Goal: Navigation & Orientation: Find specific page/section

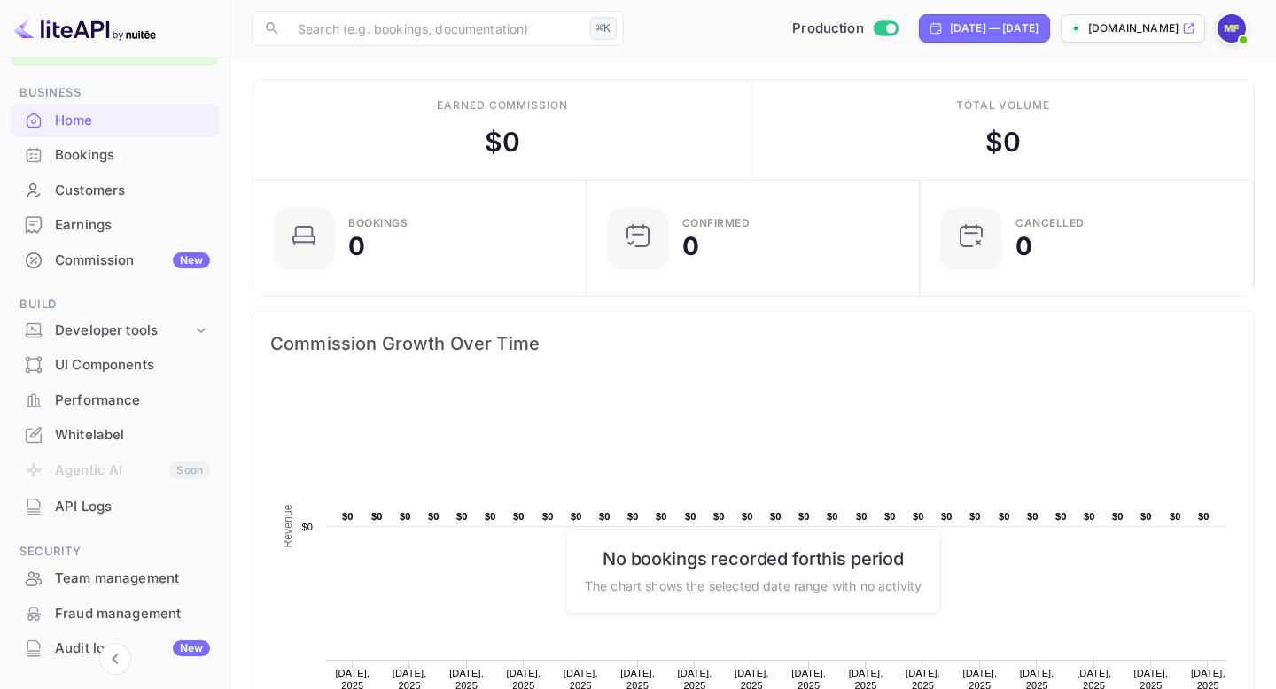
scroll to position [4, 0]
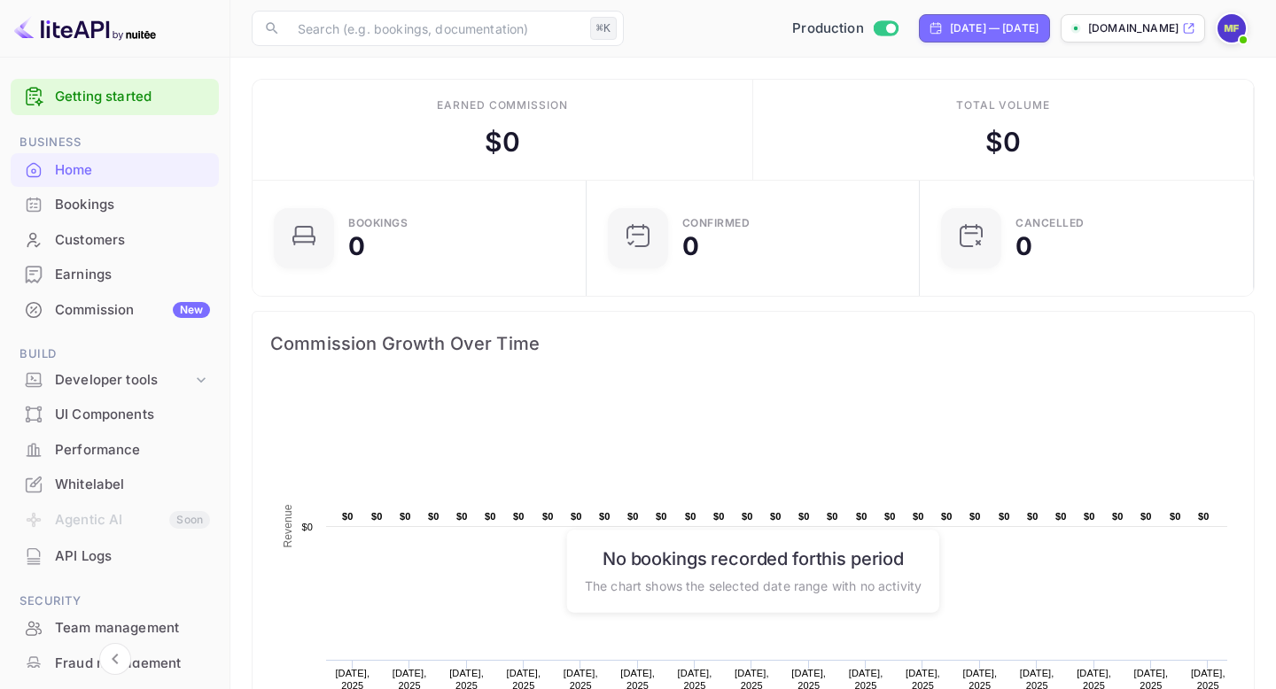
click at [146, 357] on span "Build" at bounding box center [115, 354] width 208 height 19
click at [146, 377] on div "Developer tools" at bounding box center [123, 380] width 137 height 20
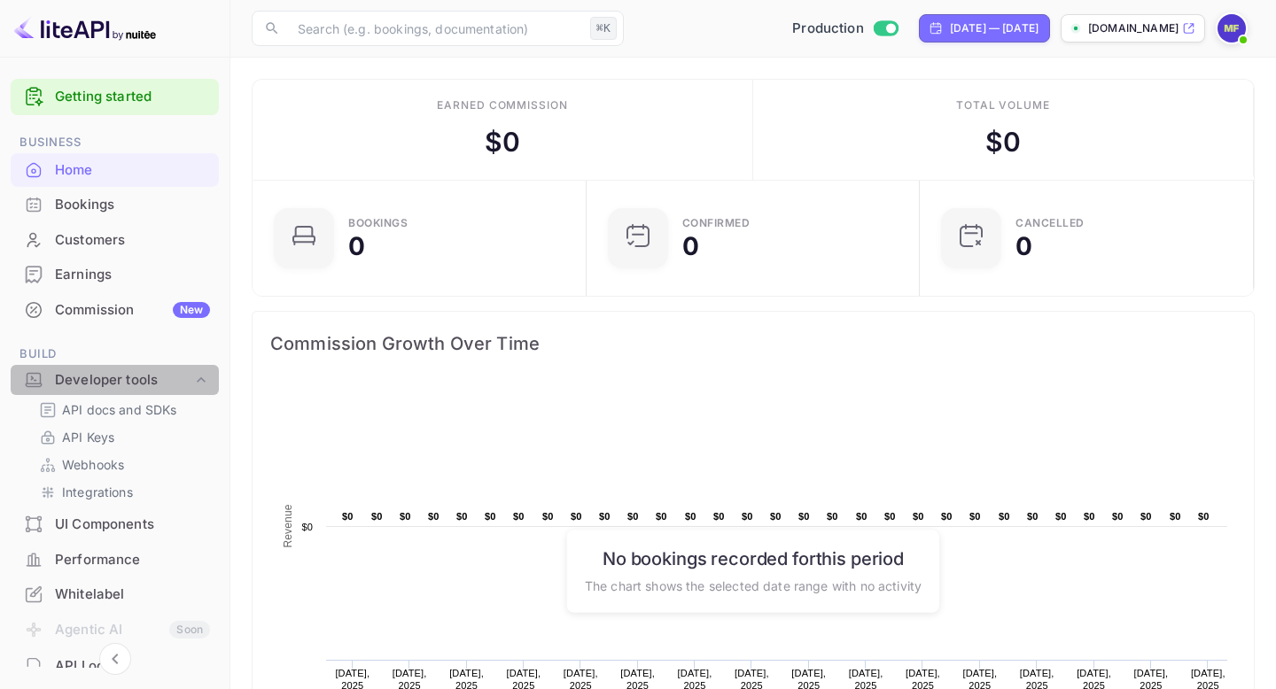
click at [146, 376] on div "Developer tools" at bounding box center [123, 380] width 137 height 20
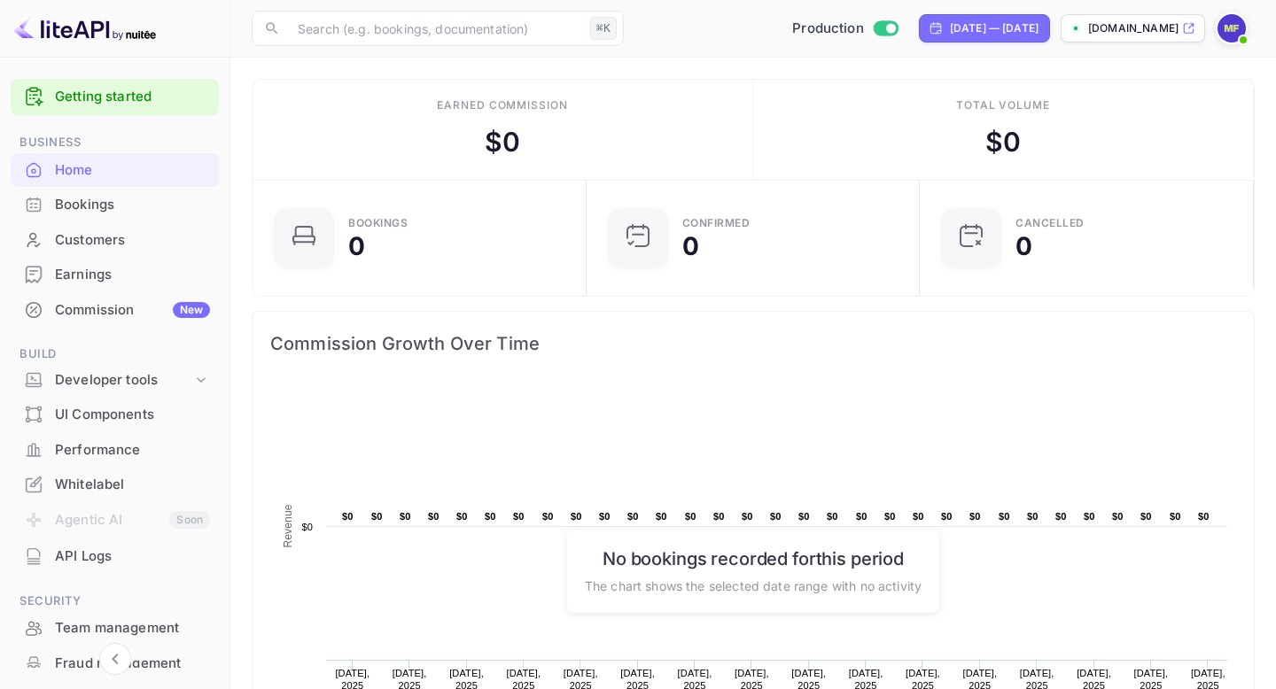
click at [121, 425] on div "UI Components" at bounding box center [115, 415] width 208 height 35
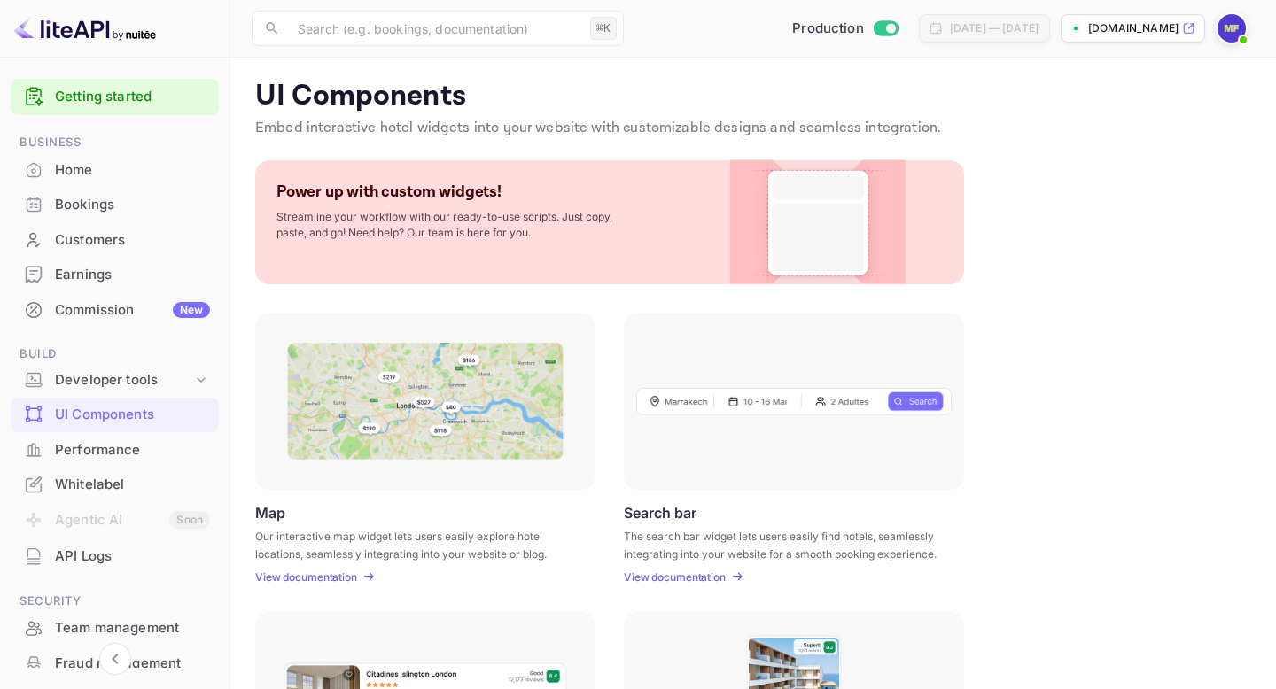
scroll to position [199, 0]
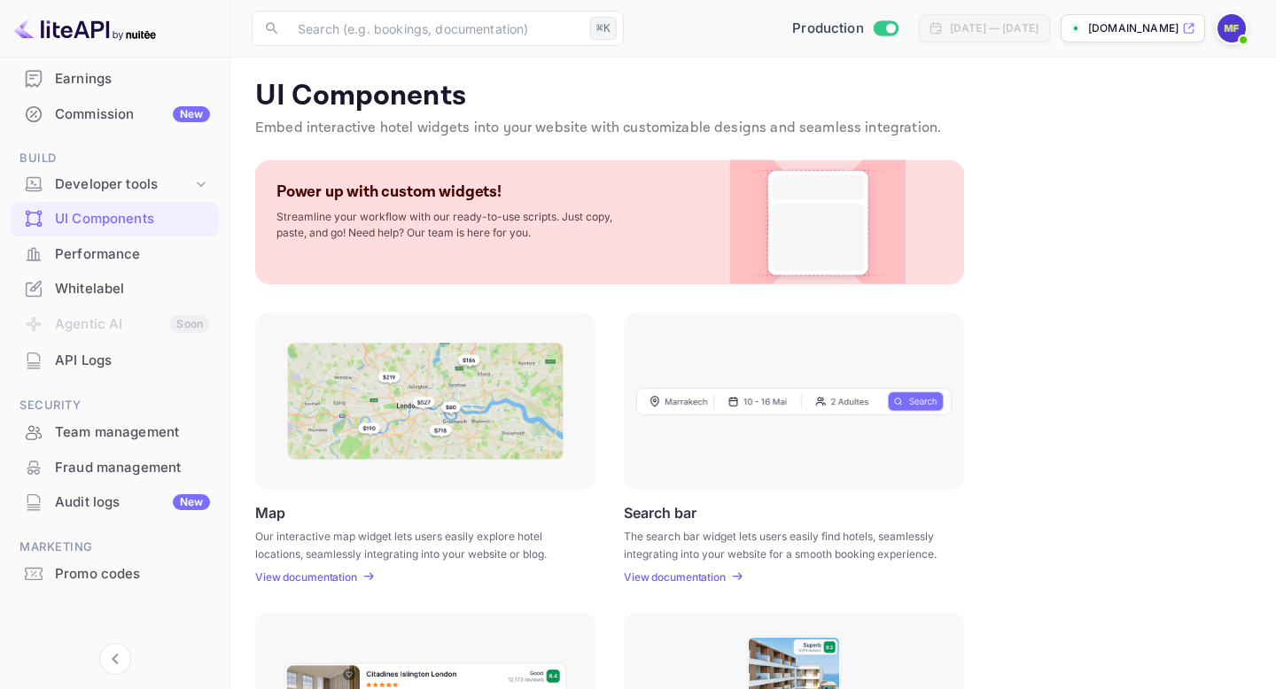
click at [114, 253] on div "Performance" at bounding box center [132, 255] width 155 height 20
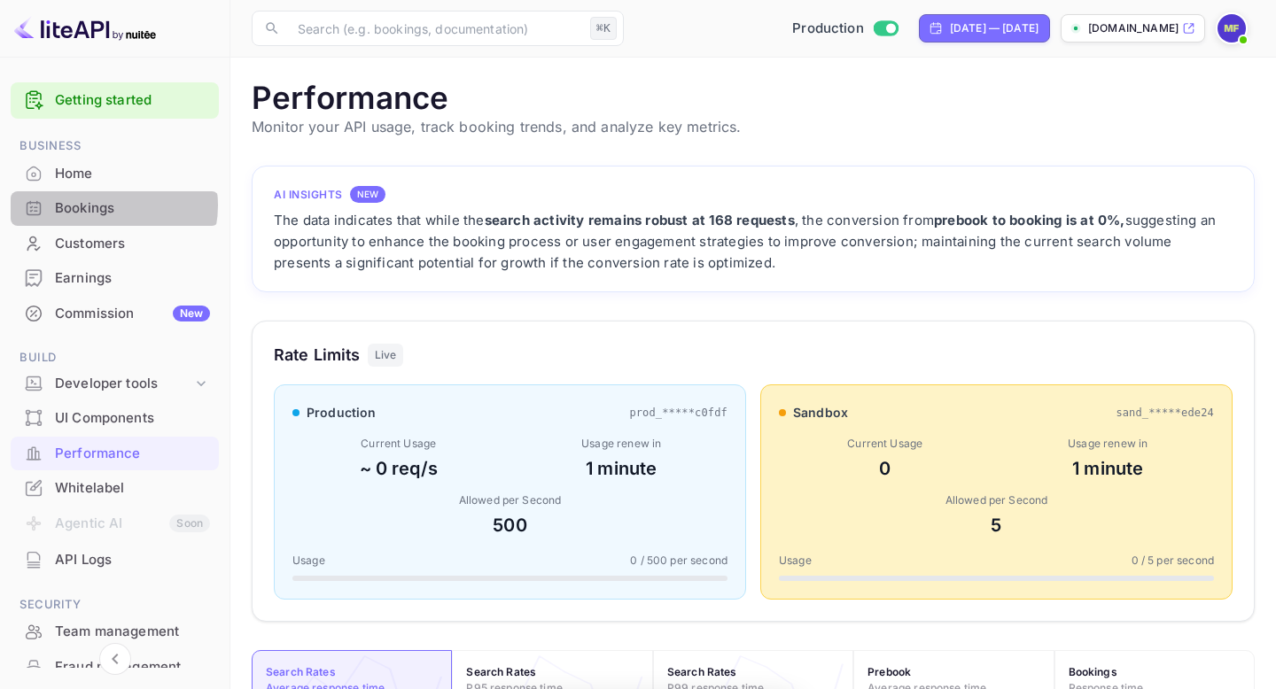
click at [107, 206] on div "Bookings" at bounding box center [132, 208] width 155 height 20
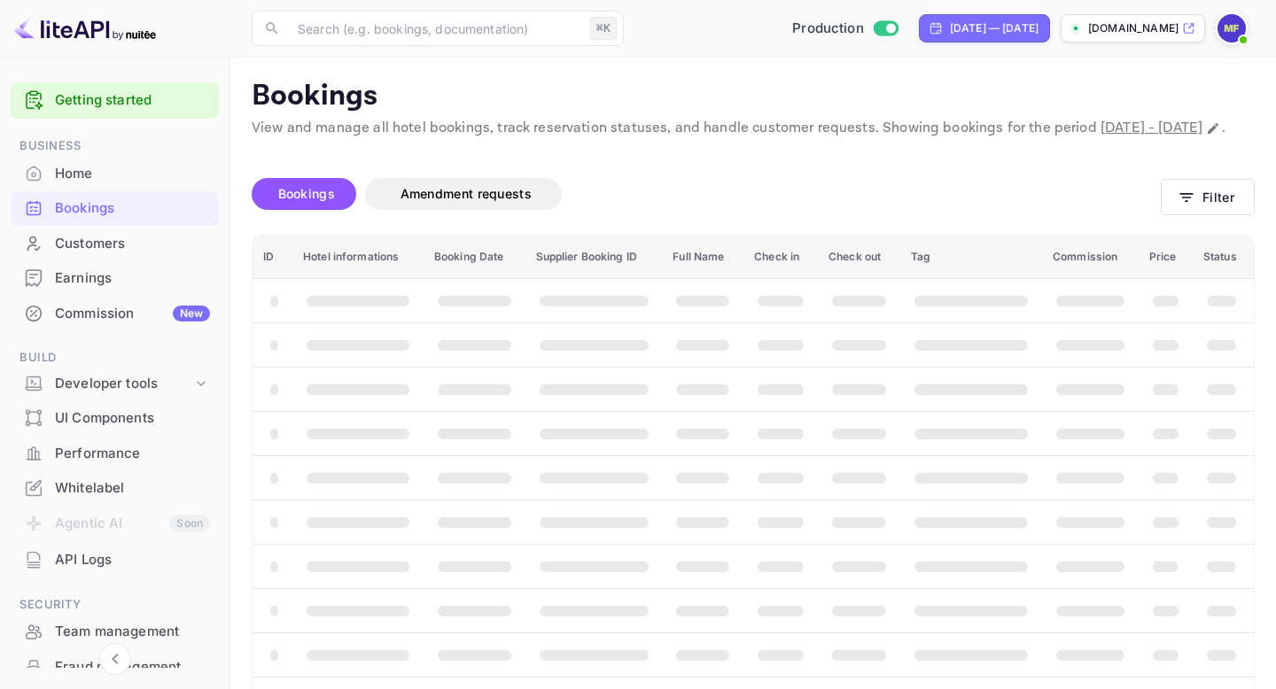
click at [119, 178] on div "Home" at bounding box center [132, 174] width 155 height 20
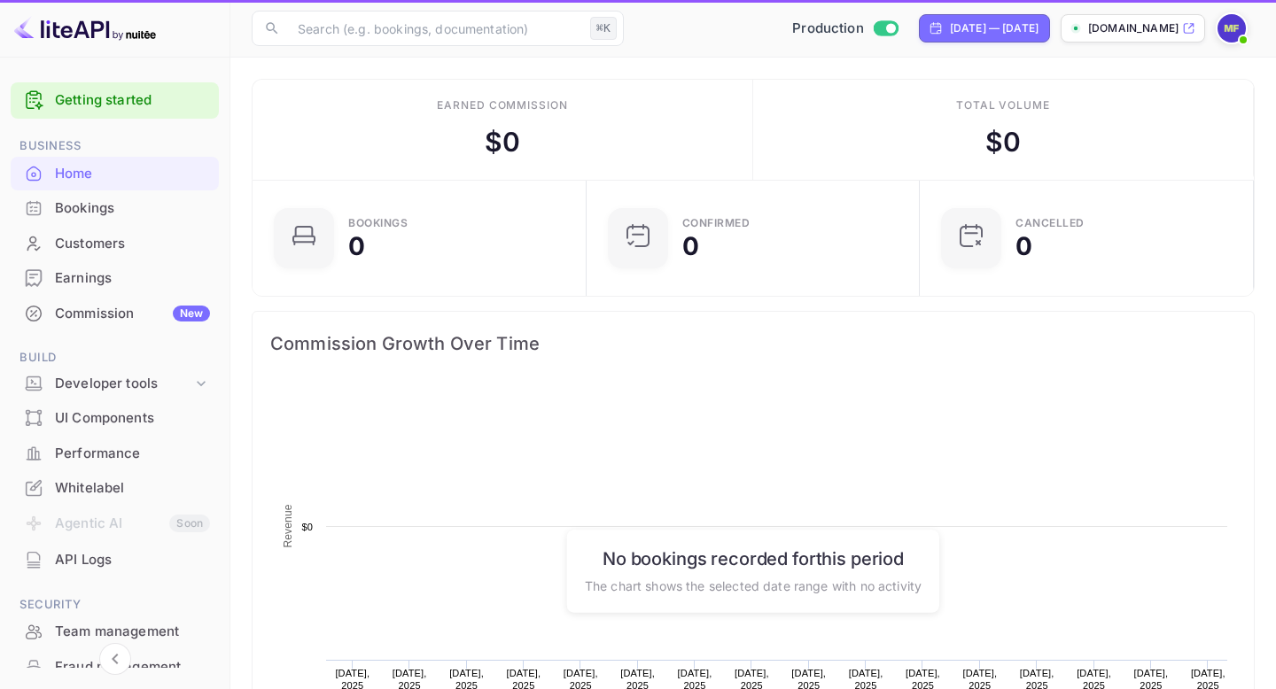
scroll to position [288, 323]
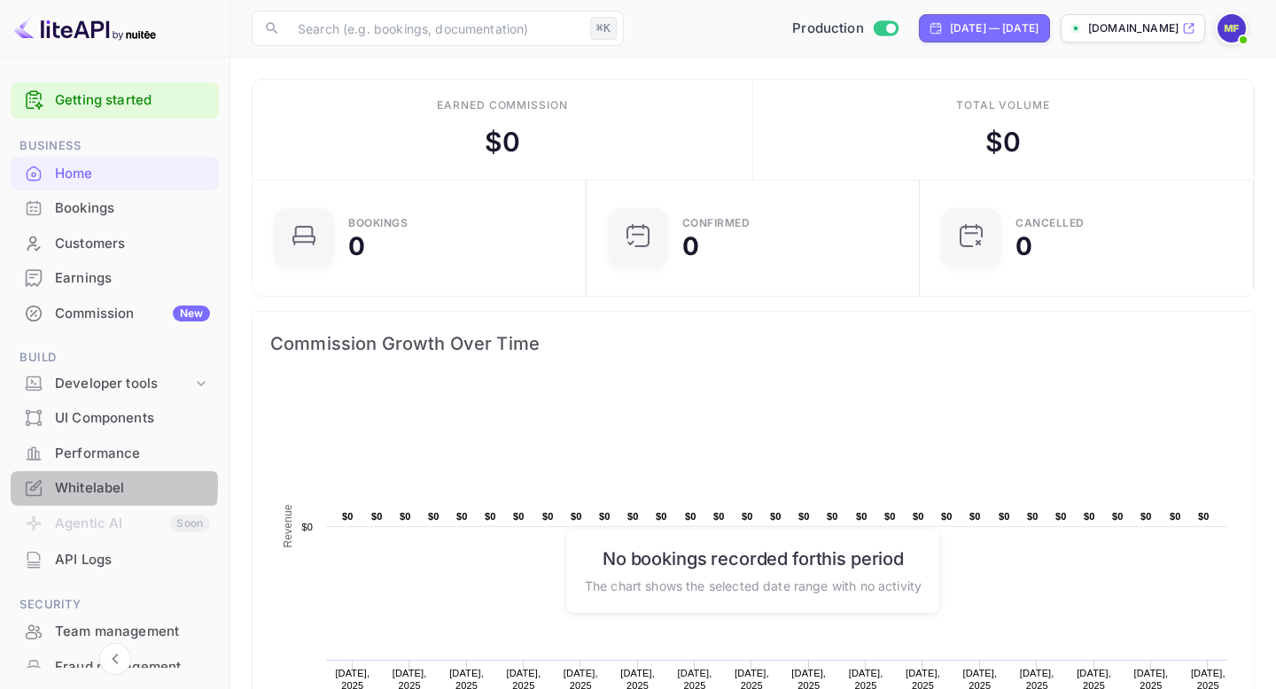
click at [94, 487] on div "Whitelabel" at bounding box center [132, 488] width 155 height 20
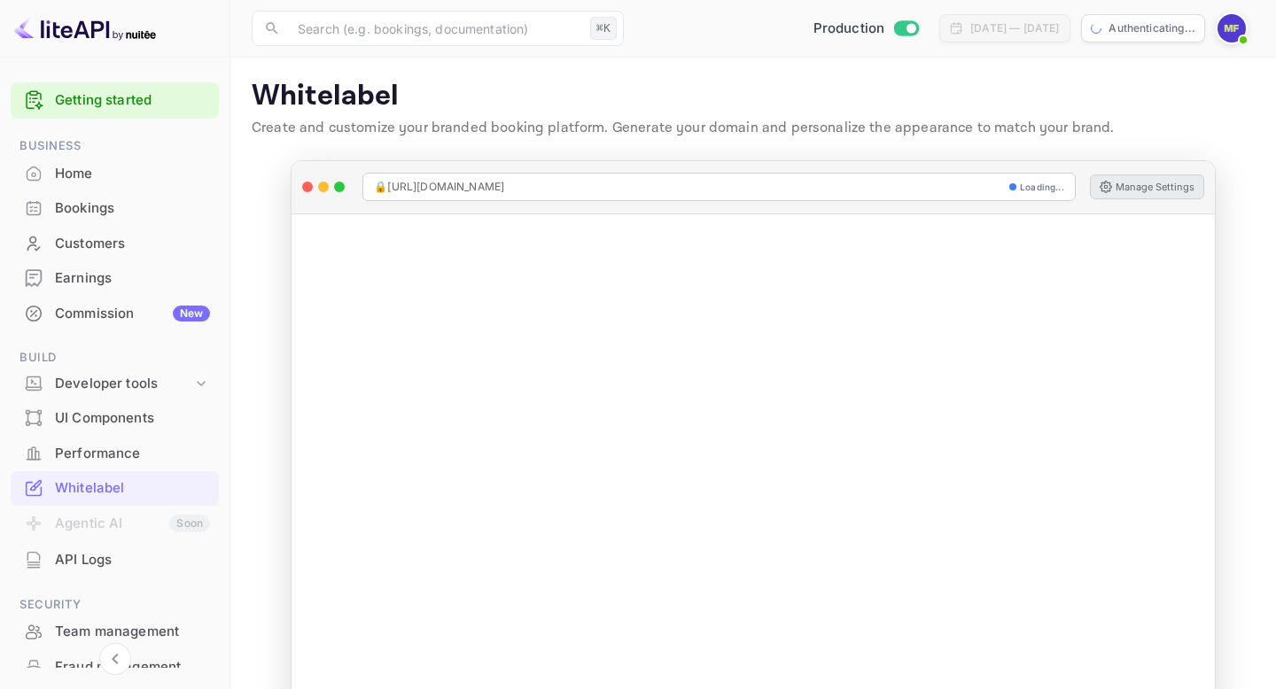
click at [1153, 191] on button "Manage Settings" at bounding box center [1147, 187] width 114 height 25
